Goal: Register for event/course

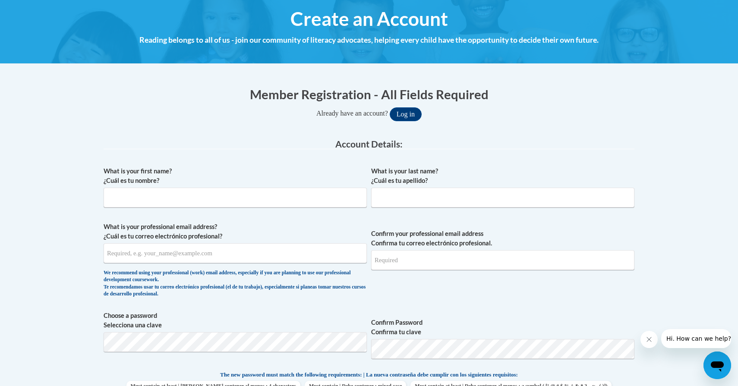
scroll to position [107, 0]
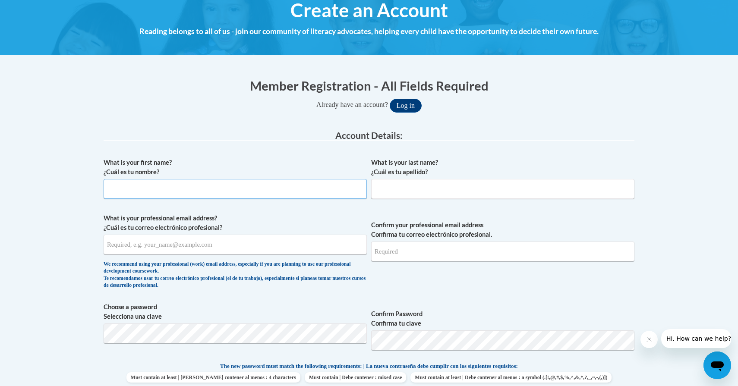
click at [269, 191] on input "What is your first name? ¿Cuál es tu nombre?" at bounding box center [235, 189] width 263 height 20
type input "Vivienne"
type input "Dennehy"
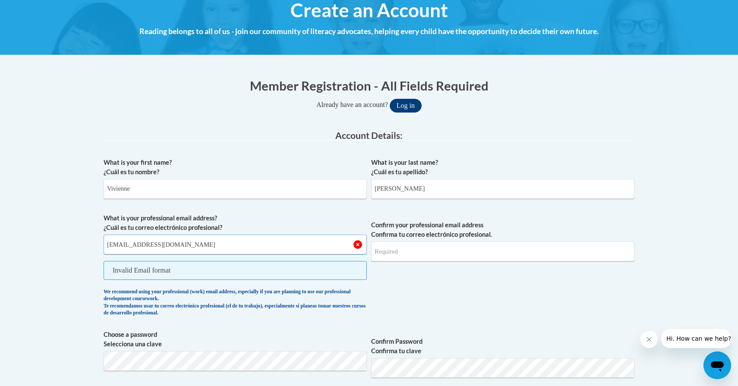
type input "vdennehy@my.athens.edu"
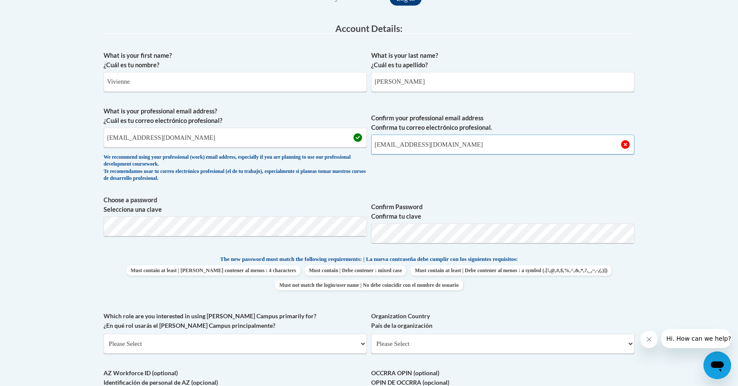
scroll to position [215, 0]
type input "vdennehy@my.athens.edu"
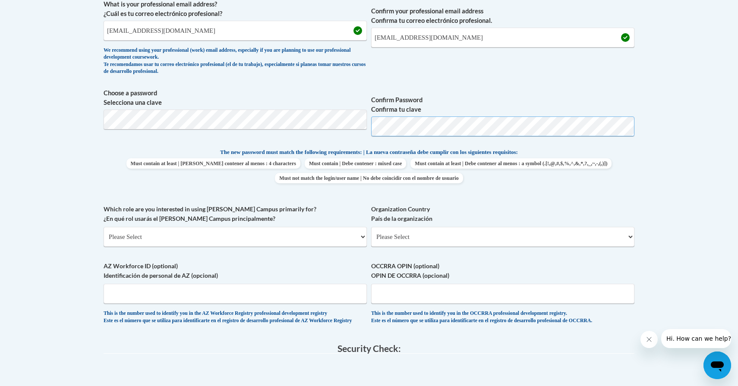
scroll to position [328, 0]
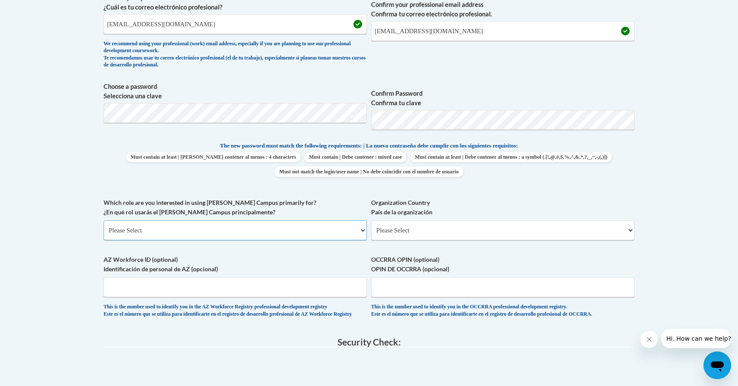
click at [265, 228] on select "Please Select College/University | Colegio/Universidad Community/Nonprofit Part…" at bounding box center [235, 231] width 263 height 20
click at [254, 236] on select "Please Select College/University | Colegio/Universidad Community/Nonprofit Part…" at bounding box center [235, 231] width 263 height 20
select select "5a18ea06-2b54-4451-96f2-d152daf9eac5"
click at [104, 221] on select "Please Select College/University | Colegio/Universidad Community/Nonprofit Part…" at bounding box center [235, 231] width 263 height 20
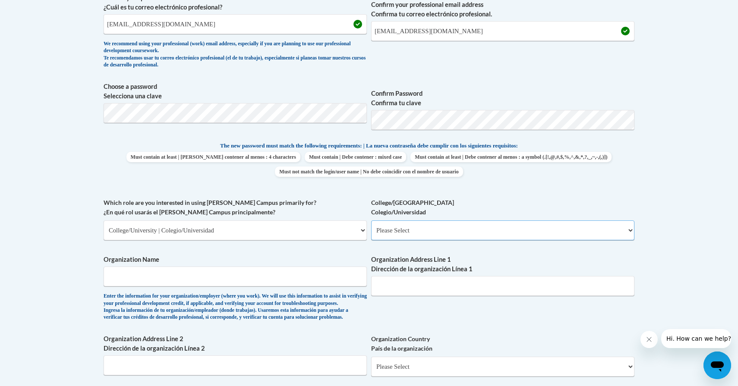
click at [437, 226] on select "Please Select College/University Staff | Empleado universitario College/Univers…" at bounding box center [502, 231] width 263 height 20
select select "99b32b07-cffc-426c-8bf6-0cd77760d84b"
click at [371, 221] on select "Please Select College/University Staff | Empleado universitario College/Univers…" at bounding box center [502, 231] width 263 height 20
click at [294, 282] on input "Organization Name" at bounding box center [235, 277] width 263 height 20
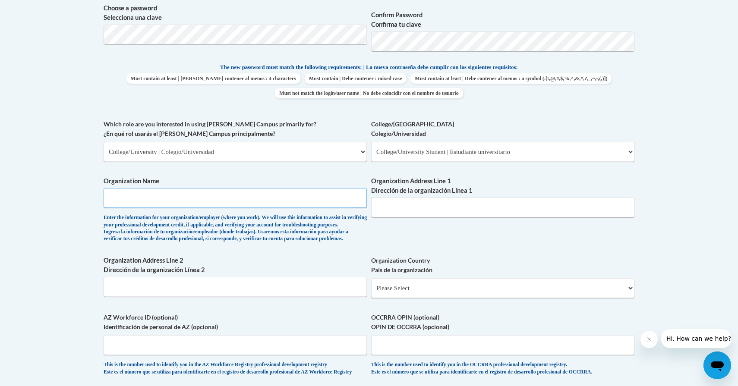
scroll to position [409, 0]
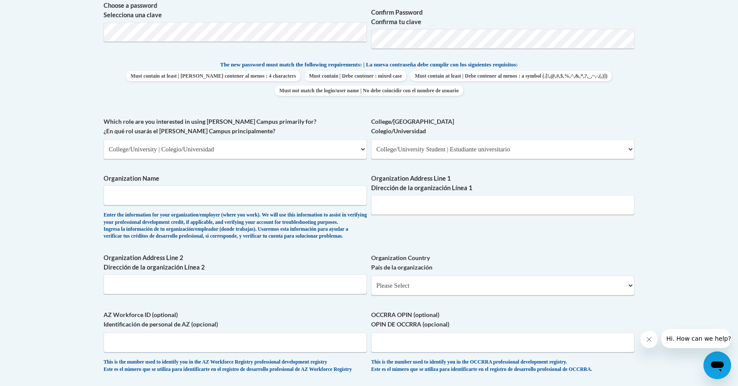
click at [416, 250] on div "What is your first name? ¿Cuál es tu nombre? Vivienne What is your last name? ¿…" at bounding box center [369, 117] width 531 height 530
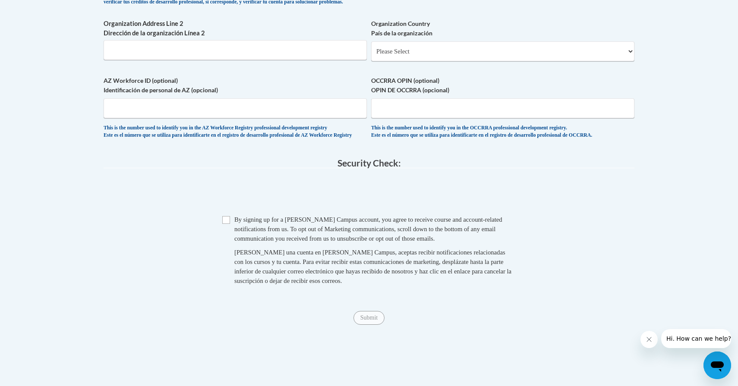
scroll to position [653, 0]
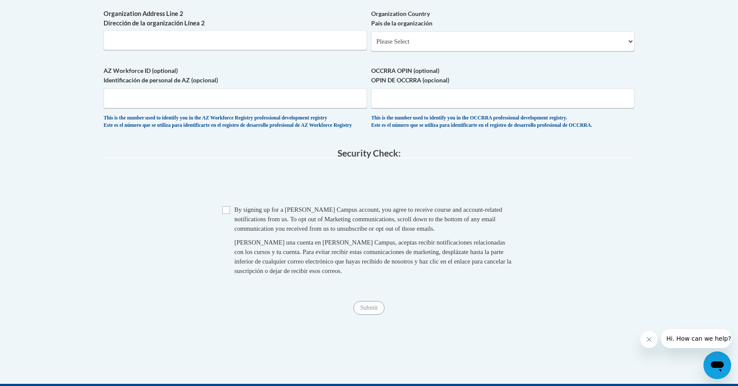
click at [327, 232] on span "By signing up for a Cox Campus account, you agree to receive course and account…" at bounding box center [368, 219] width 268 height 26
click at [227, 236] on span "Checkbox By signing up for a Cox Campus account, you agree to receive course an…" at bounding box center [368, 244] width 293 height 79
click at [225, 214] on input "Checkbox" at bounding box center [226, 210] width 8 height 8
checkbox input "true"
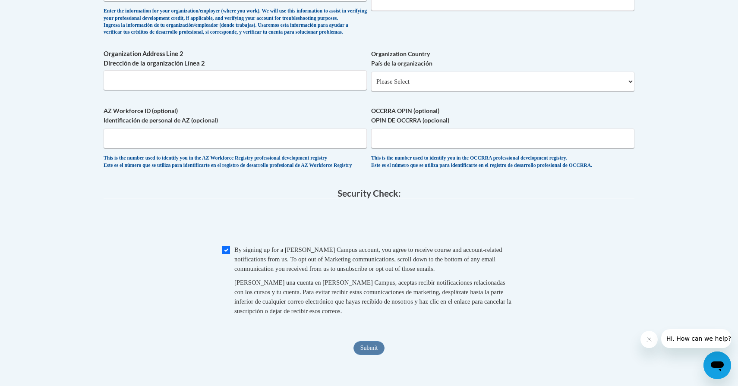
scroll to position [625, 0]
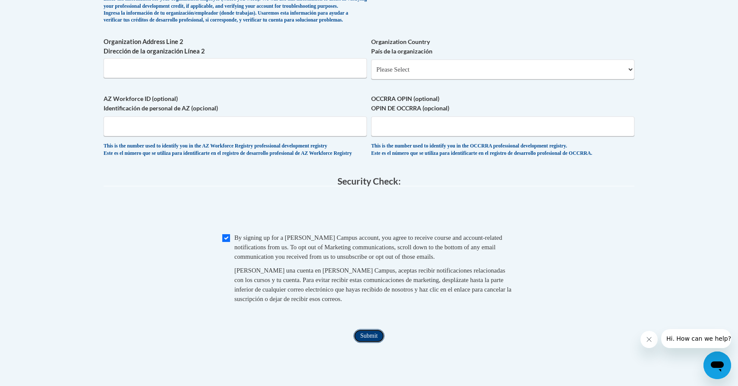
click at [375, 343] on input "Submit" at bounding box center [368, 336] width 31 height 14
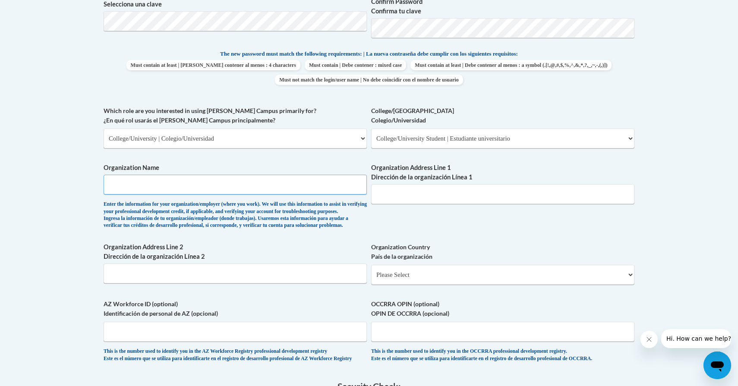
scroll to position [409, 0]
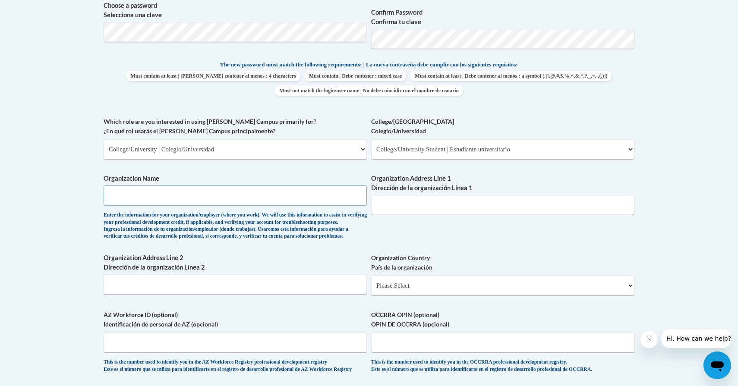
click at [325, 199] on input "Organization Name" at bounding box center [235, 196] width 263 height 20
type input "Athens State University"
click at [443, 226] on div "What is your first name? ¿Cuál es tu nombre? Vivienne What is your last name? ¿…" at bounding box center [369, 117] width 531 height 530
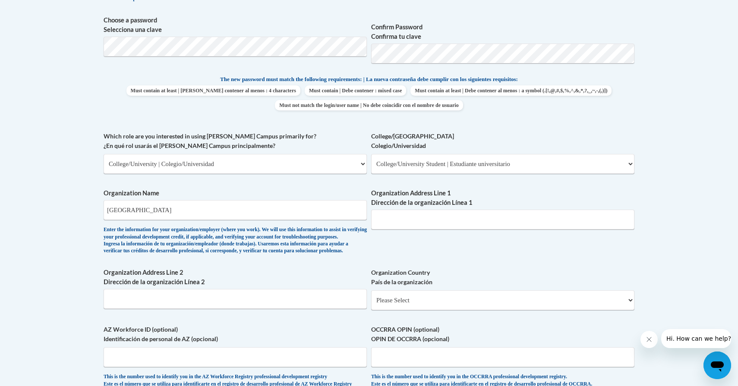
scroll to position [395, 0]
click at [248, 208] on input "Athens State University" at bounding box center [235, 209] width 263 height 20
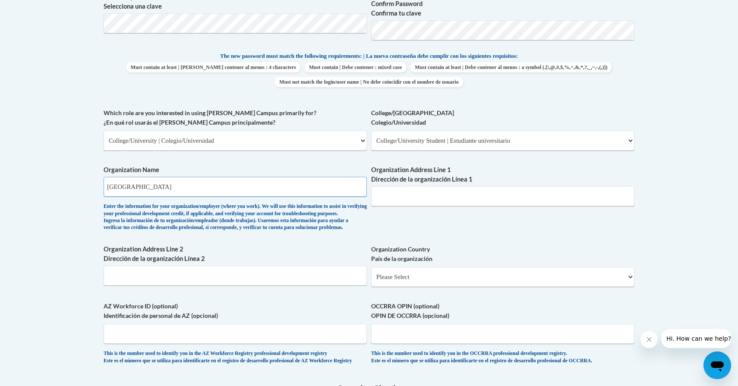
scroll to position [424, 0]
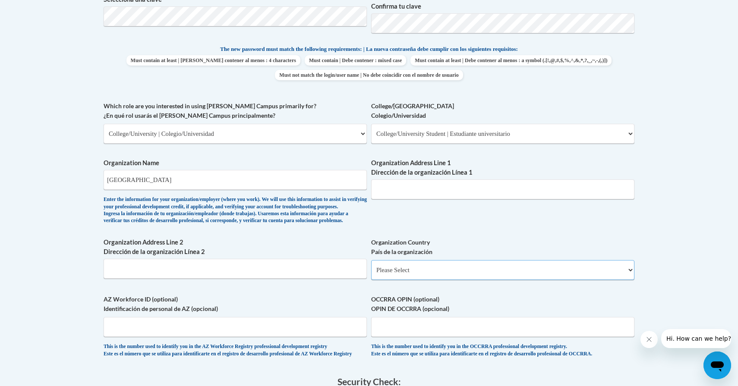
click at [422, 280] on select "Please Select United States | Estados Unidos Outside of the United States | Fue…" at bounding box center [502, 270] width 263 height 20
select select "ad49bcad-a171-4b2e-b99c-48b446064914"
click at [371, 274] on select "Please Select United States | Estados Unidos Outside of the United States | Fue…" at bounding box center [502, 270] width 263 height 20
select select
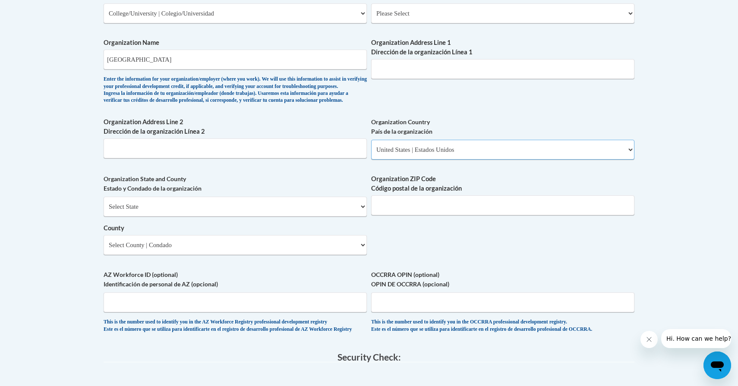
scroll to position [549, 0]
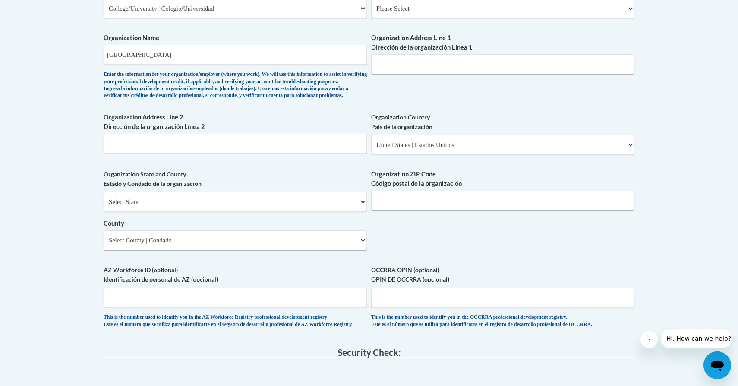
click at [283, 227] on div "Select State Alabama Alaska Arizona Arkansas California Colorado Connecticut De…" at bounding box center [235, 221] width 263 height 58
click at [283, 212] on select "Select State Alabama Alaska Arizona Arkansas California Colorado Connecticut De…" at bounding box center [235, 202] width 263 height 20
select select "Alabama"
click at [104, 206] on select "Select State Alabama Alaska Arizona Arkansas California Colorado Connecticut De…" at bounding box center [235, 202] width 263 height 20
click at [406, 211] on input "Organization ZIP Code Código postal de la organización" at bounding box center [502, 201] width 263 height 20
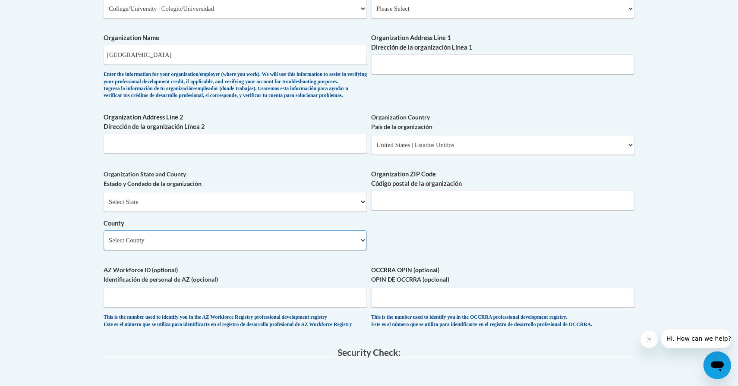
click at [305, 250] on select "Select County Autauga Baldwin Barbour Bibb Blount Bullock Butler Calhoun Chambe…" at bounding box center [235, 240] width 263 height 20
click at [415, 210] on input "Organization ZIP Code Código postal de la organización" at bounding box center [502, 201] width 263 height 20
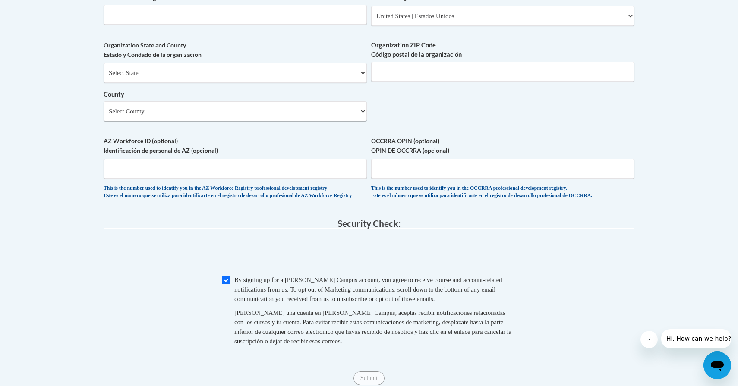
scroll to position [667, 0]
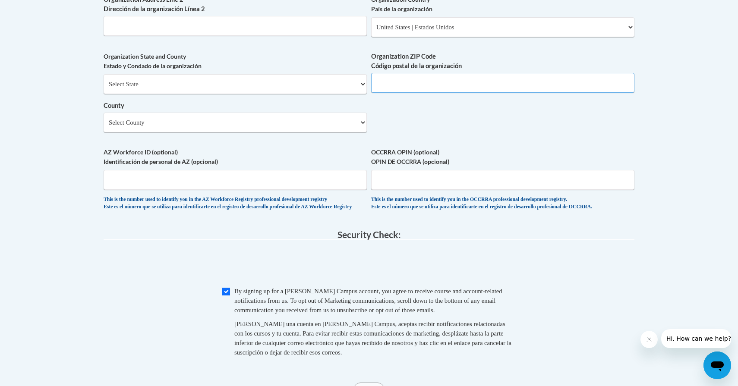
click at [418, 93] on input "Organization ZIP Code Código postal de la organización" at bounding box center [502, 83] width 263 height 20
type input "35611"
click at [279, 132] on select "Select County Autauga Baldwin Barbour Bibb Blount Bullock Butler Calhoun Chambe…" at bounding box center [235, 123] width 263 height 20
click at [227, 132] on select "Select County Autauga Baldwin Barbour Bibb Blount Bullock Butler Calhoun Chambe…" at bounding box center [235, 123] width 263 height 20
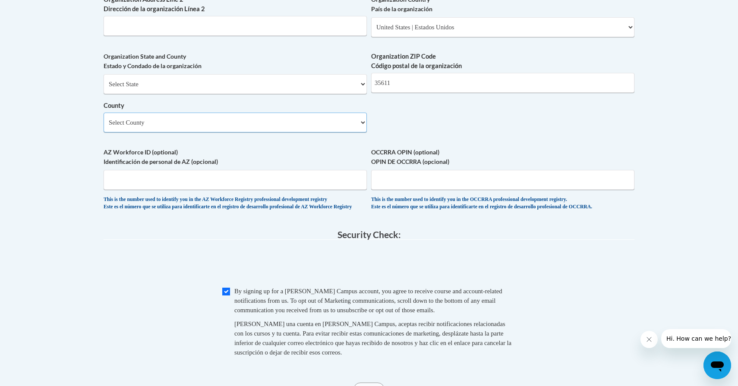
click at [192, 132] on select "Select County Autauga Baldwin Barbour Bibb Blount Bullock Butler Calhoun Chambe…" at bounding box center [235, 123] width 263 height 20
select select "Madison"
click at [104, 126] on select "Select County Autauga Baldwin Barbour Bibb Blount Bullock Butler Calhoun Chambe…" at bounding box center [235, 123] width 263 height 20
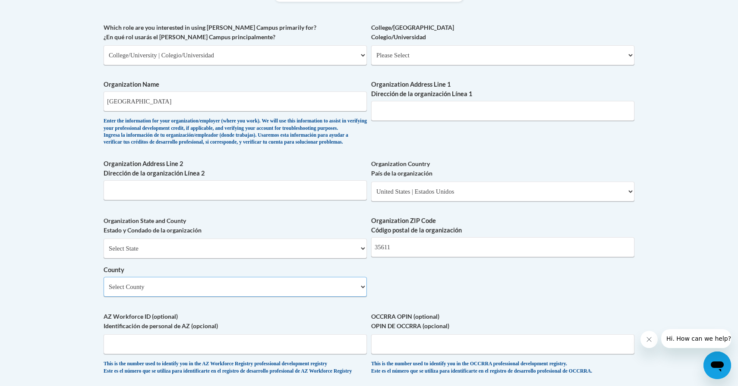
scroll to position [499, 0]
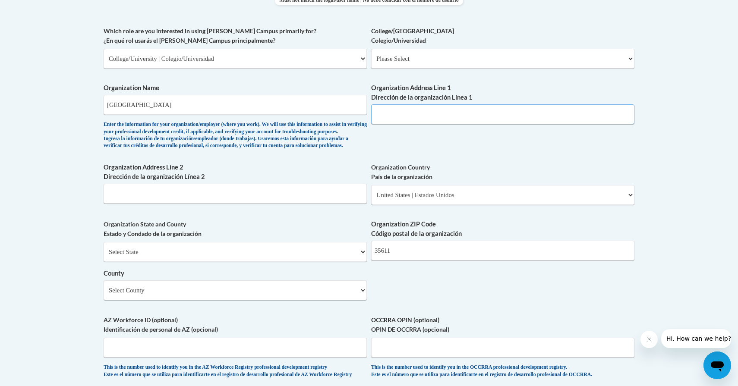
click at [491, 118] on input "Organization Address Line 1 Dirección de la organización Línea 1" at bounding box center [502, 114] width 263 height 20
paste input "300 N Beaty St"
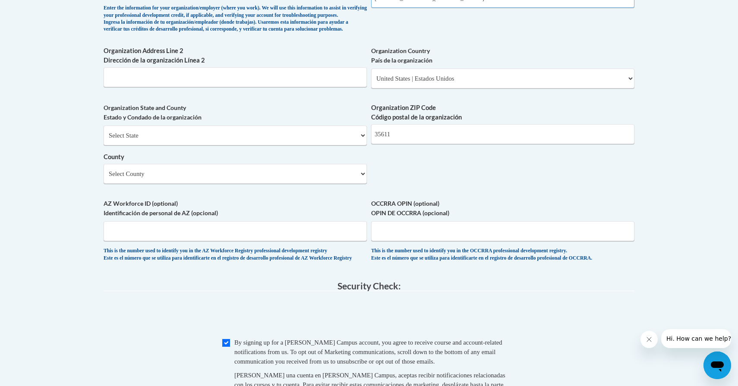
scroll to position [728, 0]
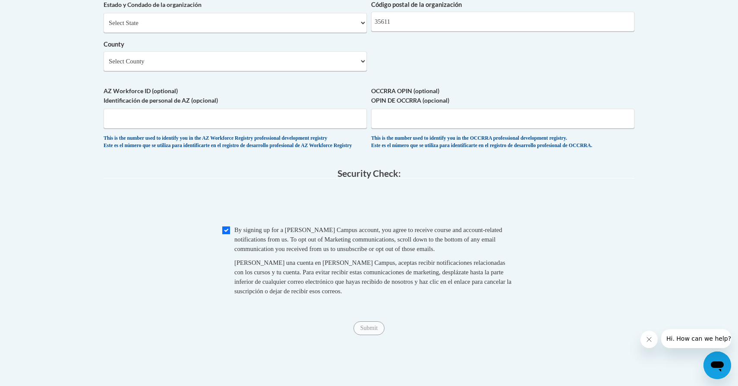
type input "300 N Beaty St"
click at [274, 71] on select "Select County Autauga Baldwin Barbour Bibb Blount Bullock Butler Calhoun Chambe…" at bounding box center [235, 61] width 263 height 20
select select "Limestone"
click at [104, 65] on select "Select County Autauga Baldwin Barbour Bibb Blount Bullock Butler Calhoun Chambe…" at bounding box center [235, 61] width 263 height 20
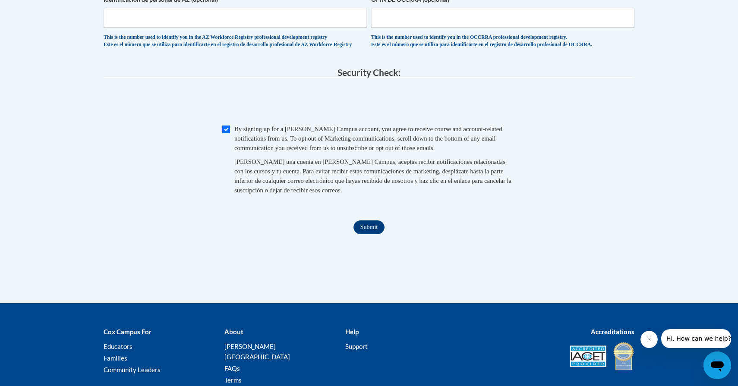
scroll to position [864, 0]
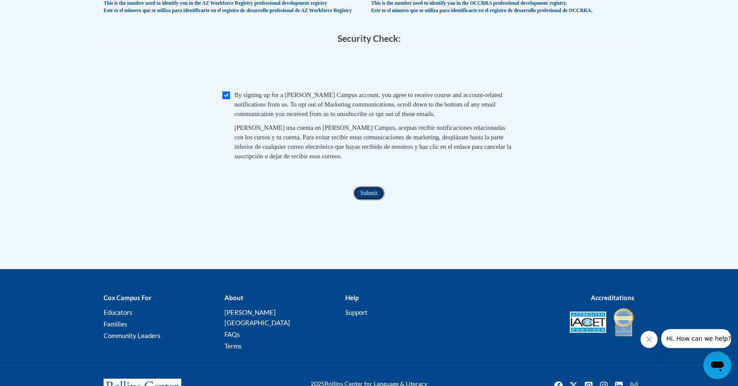
click at [376, 200] on input "Submit" at bounding box center [368, 193] width 31 height 14
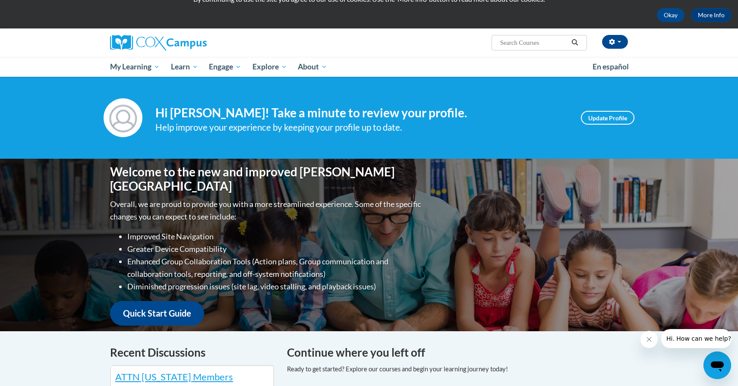
scroll to position [35, 0]
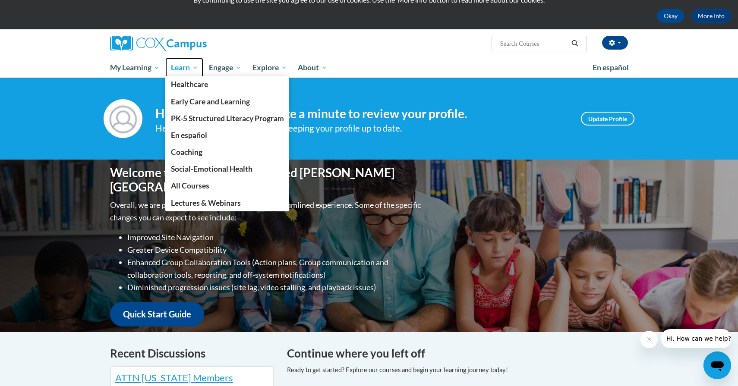
click at [193, 68] on span "Learn" at bounding box center [184, 68] width 27 height 10
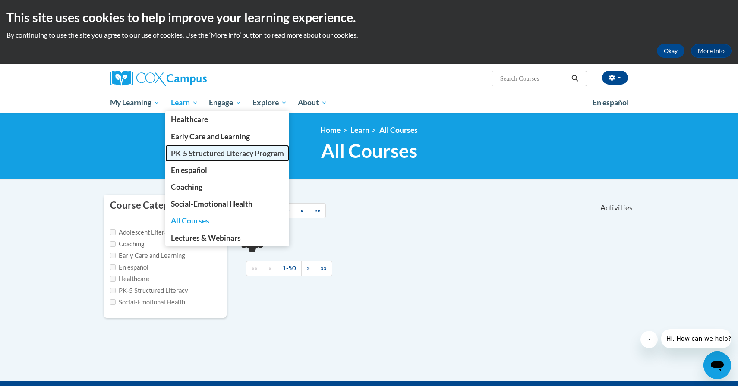
click at [228, 160] on link "PK-5 Structured Literacy Program" at bounding box center [227, 153] width 124 height 17
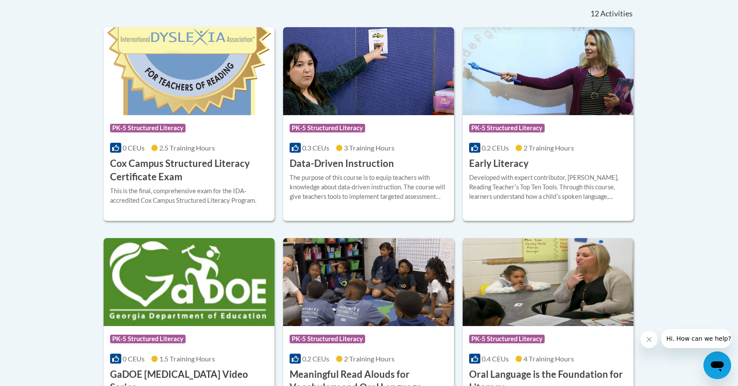
scroll to position [346, 0]
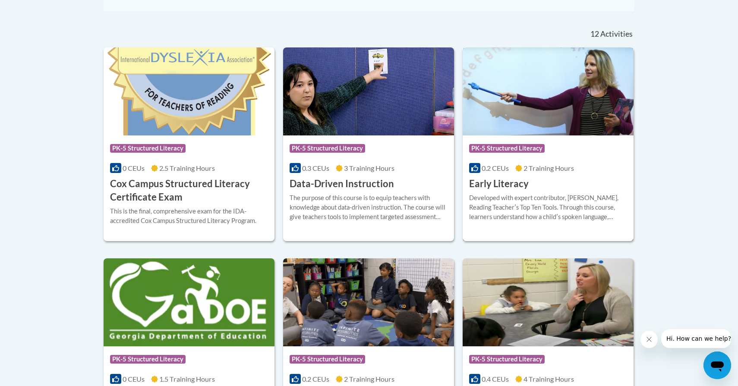
click at [504, 183] on h3 "Early Literacy" at bounding box center [499, 183] width 60 height 13
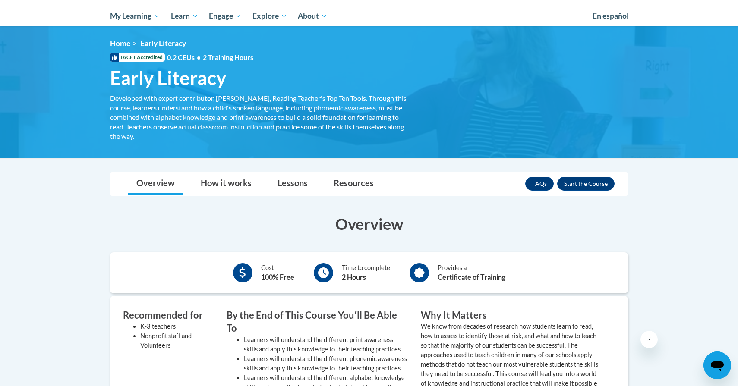
scroll to position [85, 0]
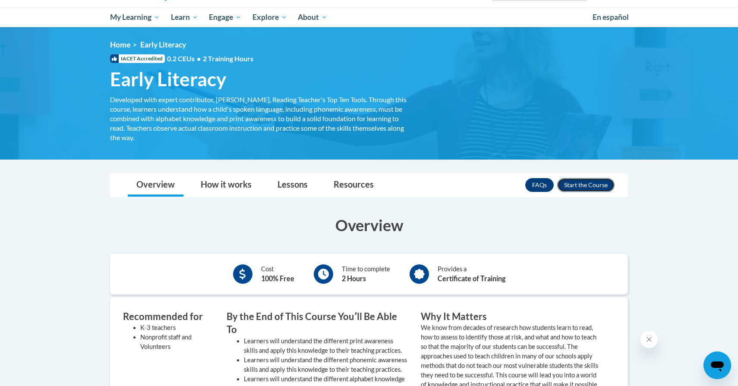
click at [601, 188] on button "Enroll" at bounding box center [585, 185] width 57 height 14
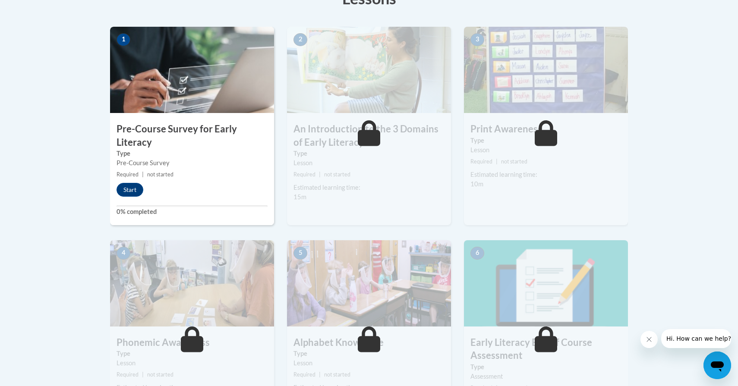
scroll to position [259, 0]
